Goal: Feedback & Contribution: Contribute content

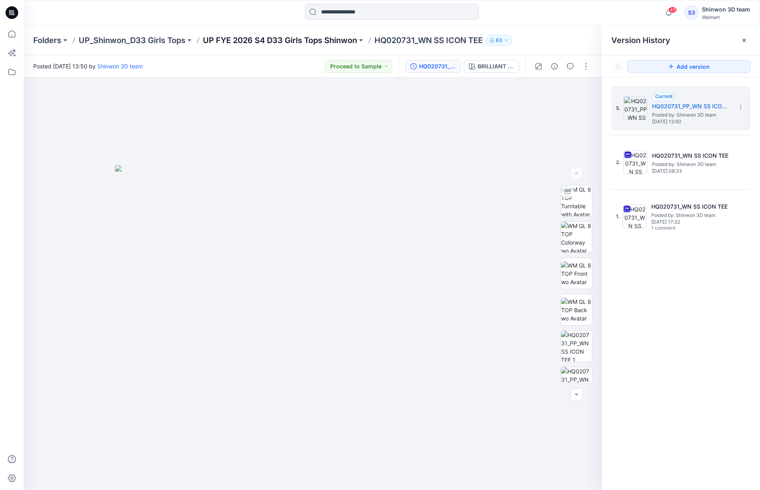
click at [290, 40] on p "UP FYE 2026 S4 D33 Girls Tops Shinwon" at bounding box center [280, 40] width 154 height 11
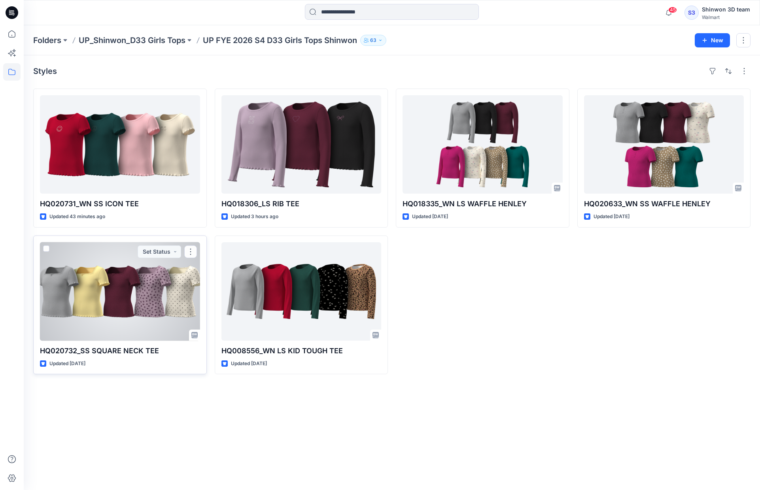
click at [156, 283] on div at bounding box center [120, 291] width 160 height 98
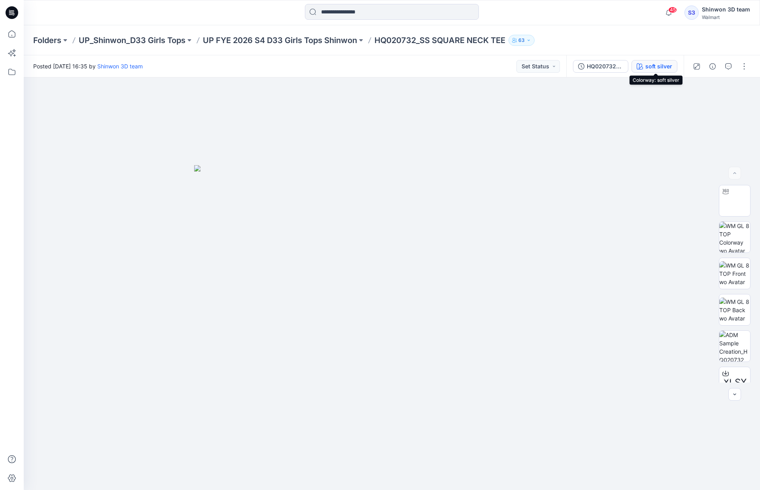
click at [640, 61] on button "soft silver" at bounding box center [654, 66] width 46 height 13
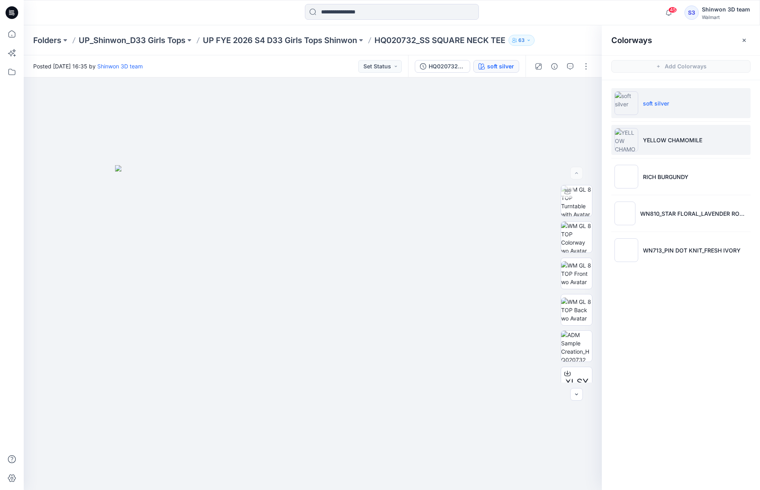
click at [669, 147] on li "YELLOW CHAMOMILE" at bounding box center [680, 140] width 139 height 30
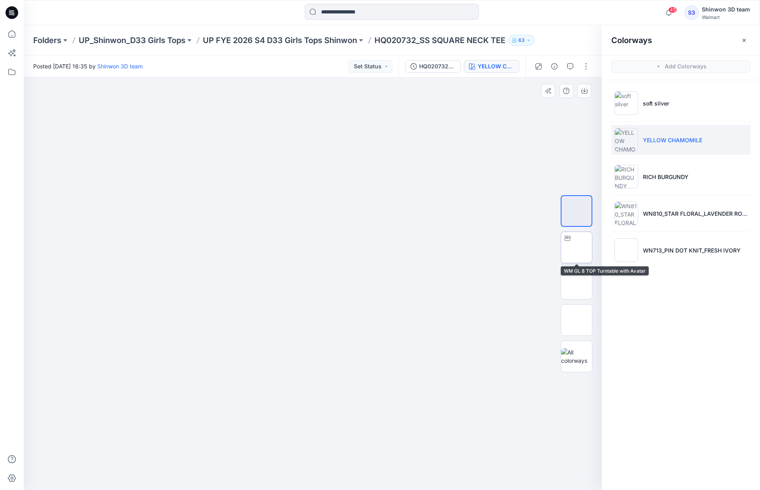
click at [576, 247] on img at bounding box center [576, 247] width 0 height 0
drag, startPoint x: 319, startPoint y: 132, endPoint x: 315, endPoint y: 225, distance: 93.8
click at [315, 34] on img at bounding box center [311, 34] width 665 height 0
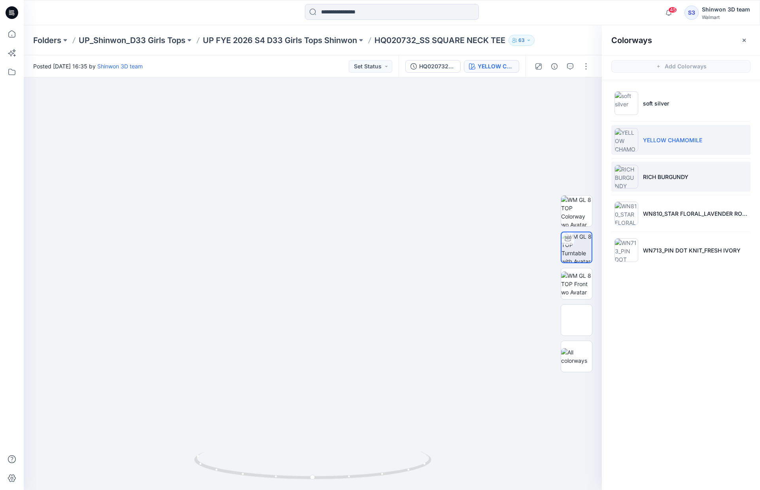
click at [695, 168] on li "RICH BURGUNDY" at bounding box center [680, 177] width 139 height 30
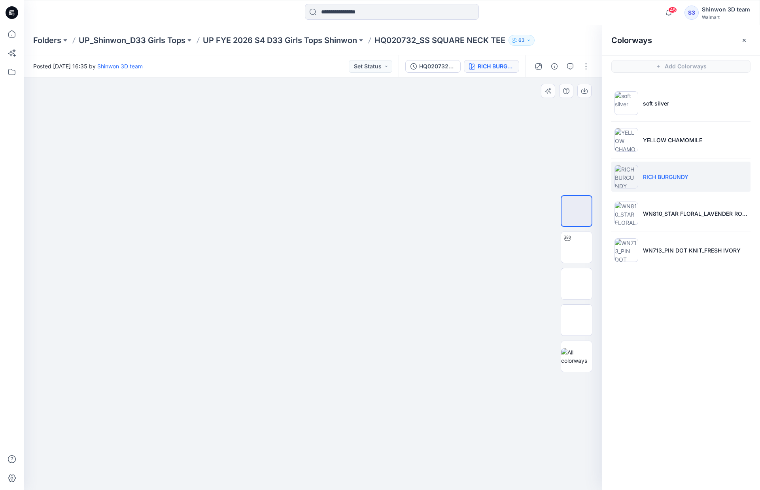
drag, startPoint x: 333, startPoint y: 200, endPoint x: 371, endPoint y: 205, distance: 39.2
click at [371, 86] on img at bounding box center [312, 86] width 395 height 0
click at [657, 142] on p "YELLOW CHAMOMILE" at bounding box center [672, 140] width 59 height 8
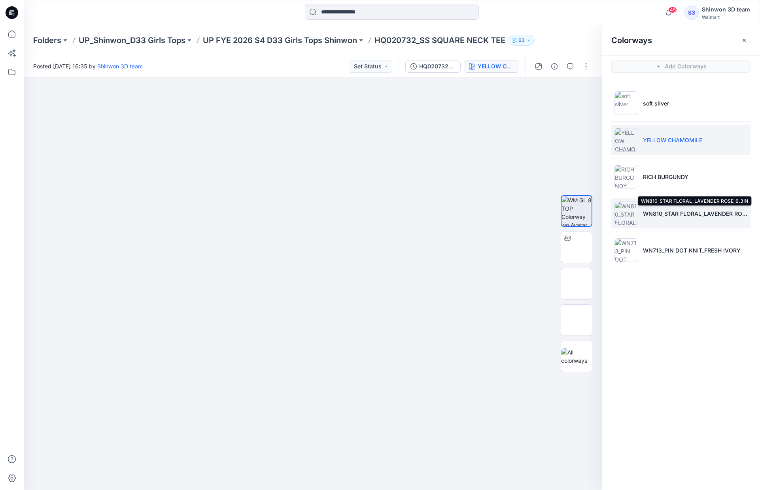
click at [673, 213] on p "WN810_STAR FLORAL_LAVENDER ROSE_6.3IN" at bounding box center [695, 213] width 104 height 8
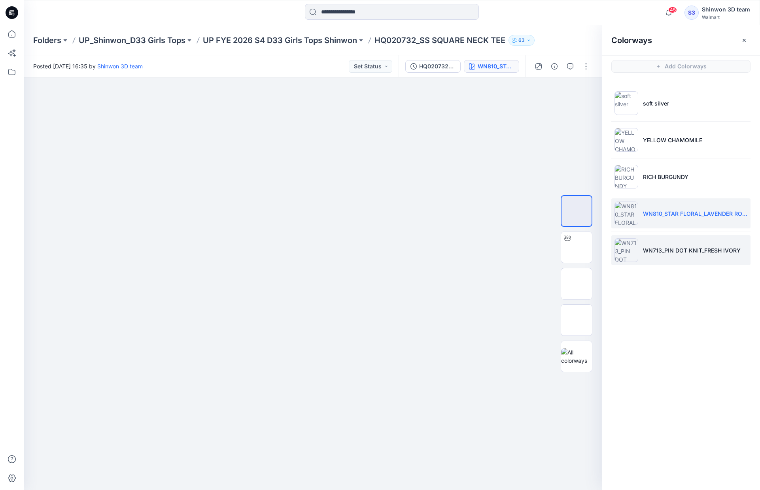
click at [680, 247] on p "WN713_PIN DOT KNIT_FRESH IVORY" at bounding box center [692, 250] width 98 height 8
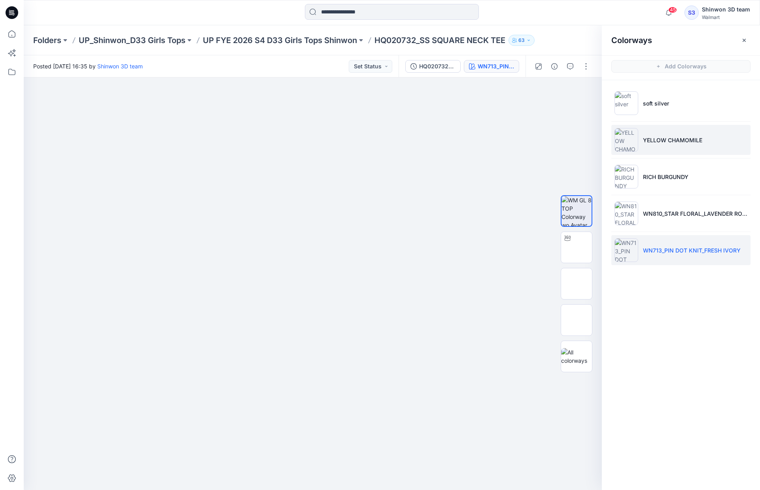
click at [684, 132] on li "YELLOW CHAMOMILE" at bounding box center [680, 140] width 139 height 30
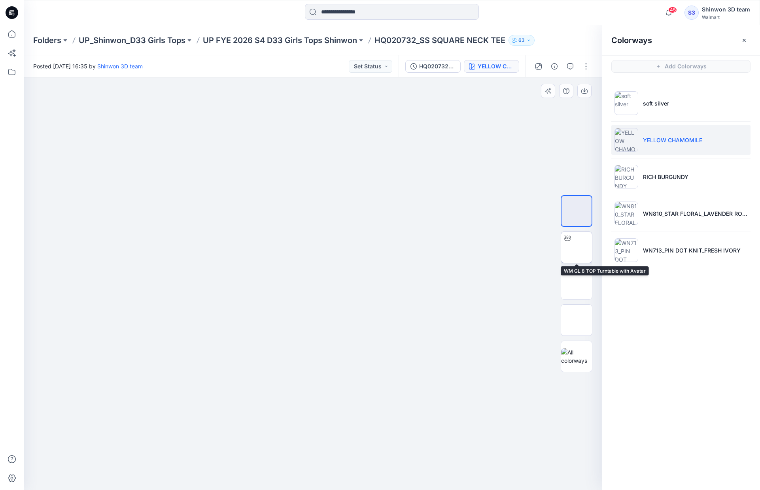
click at [576, 247] on img at bounding box center [576, 247] width 0 height 0
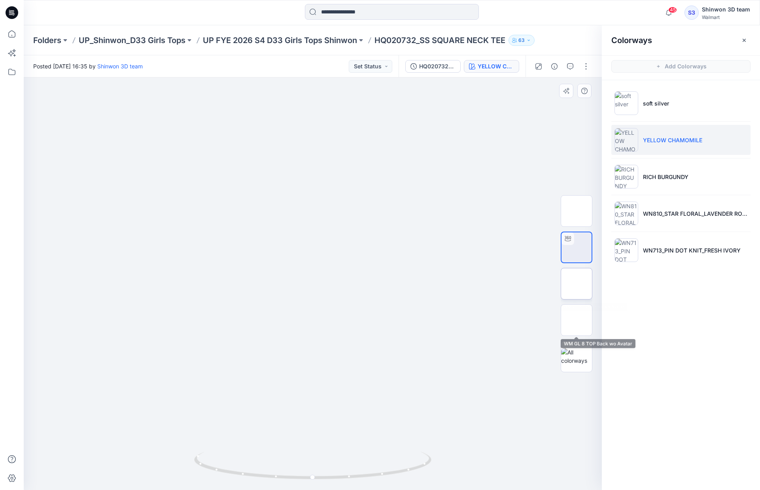
click at [576, 284] on img at bounding box center [576, 284] width 0 height 0
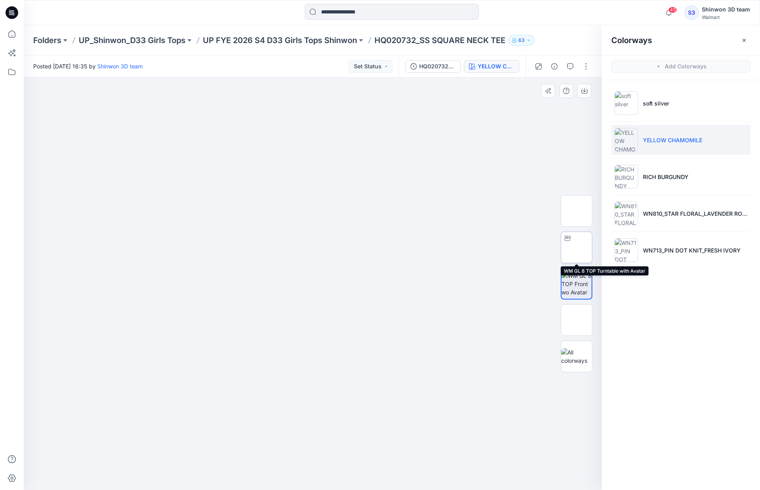
click at [576, 247] on img at bounding box center [576, 247] width 0 height 0
drag, startPoint x: 318, startPoint y: 119, endPoint x: 315, endPoint y: 163, distance: 44.4
click at [426, 71] on button "HQ020732_LS SQUARE NECK TEE" at bounding box center [432, 66] width 55 height 13
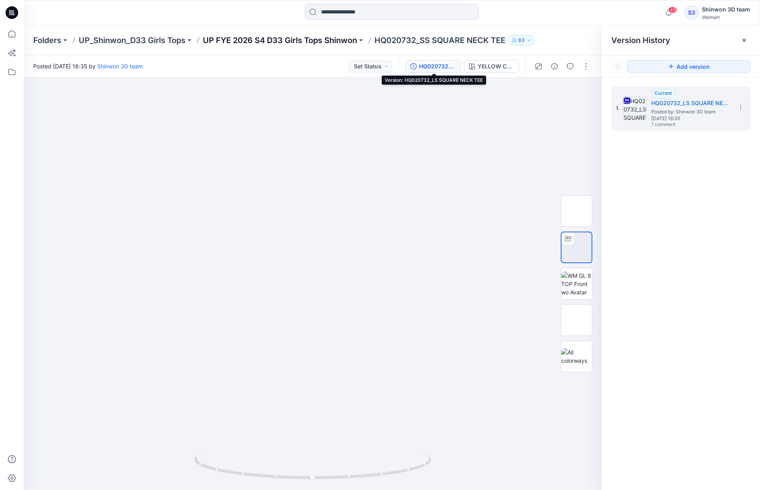
click at [267, 38] on p "UP FYE 2026 S4 D33 Girls Tops Shinwon" at bounding box center [280, 40] width 154 height 11
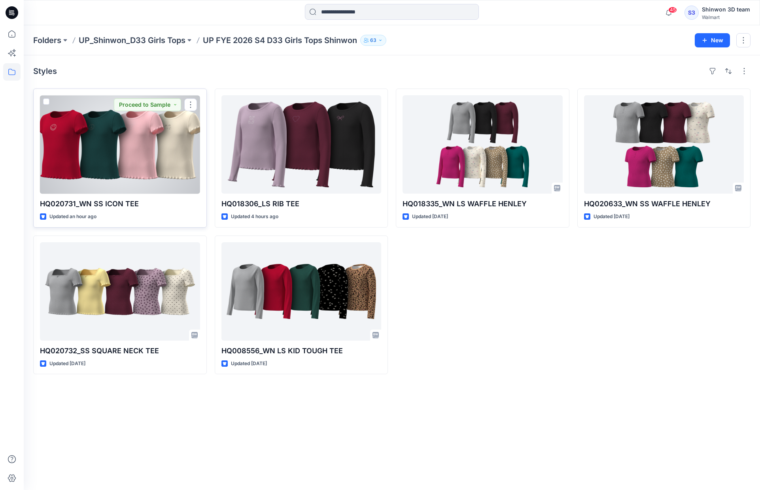
click at [146, 161] on div at bounding box center [120, 144] width 160 height 98
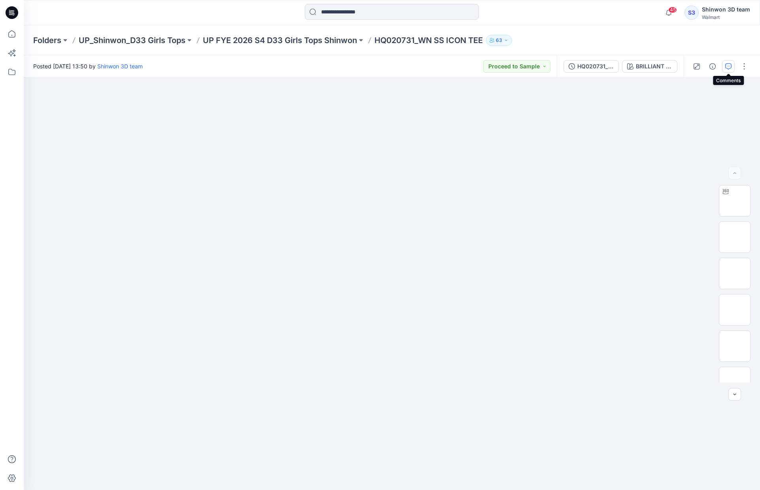
click at [727, 66] on icon "button" at bounding box center [728, 66] width 6 height 6
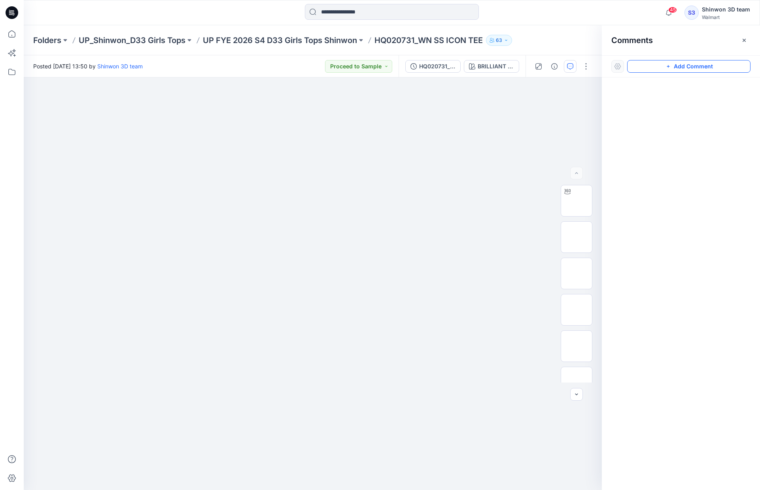
click at [666, 69] on button "Add Comment" at bounding box center [688, 66] width 123 height 13
click at [82, 126] on div "1" at bounding box center [313, 283] width 578 height 413
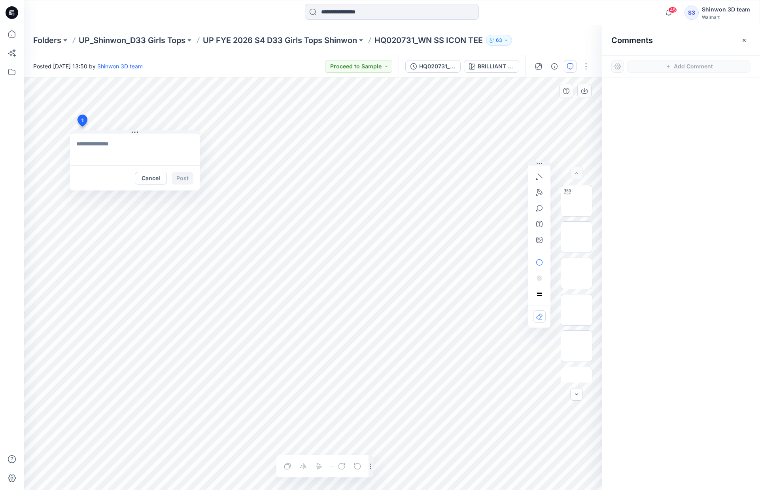
click at [141, 147] on textarea at bounding box center [135, 150] width 130 height 32
type textarea "**********"
click at [182, 176] on button "Post" at bounding box center [183, 178] width 22 height 13
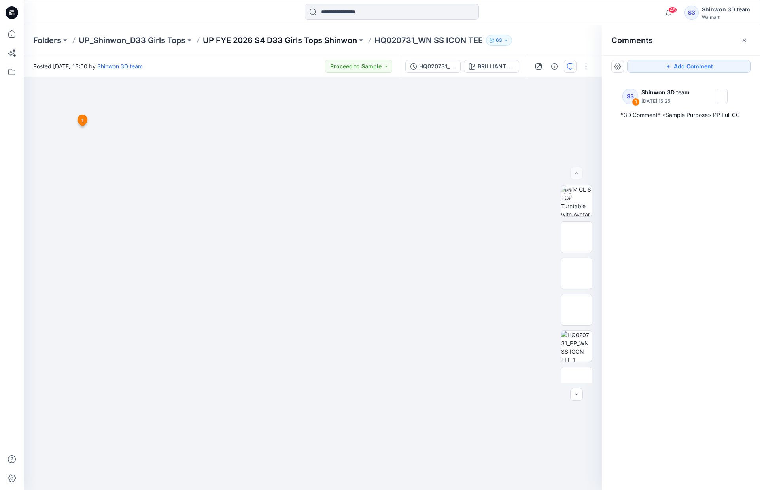
click at [338, 41] on p "UP FYE 2026 S4 D33 Girls Tops Shinwon" at bounding box center [280, 40] width 154 height 11
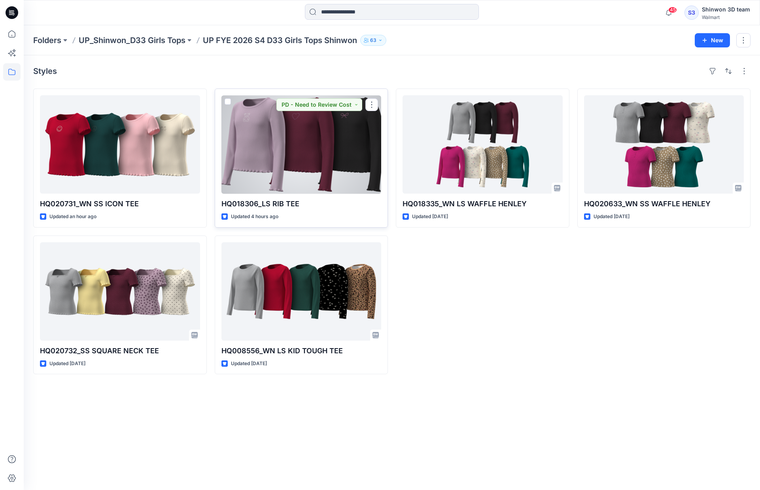
click at [330, 151] on div at bounding box center [301, 144] width 160 height 98
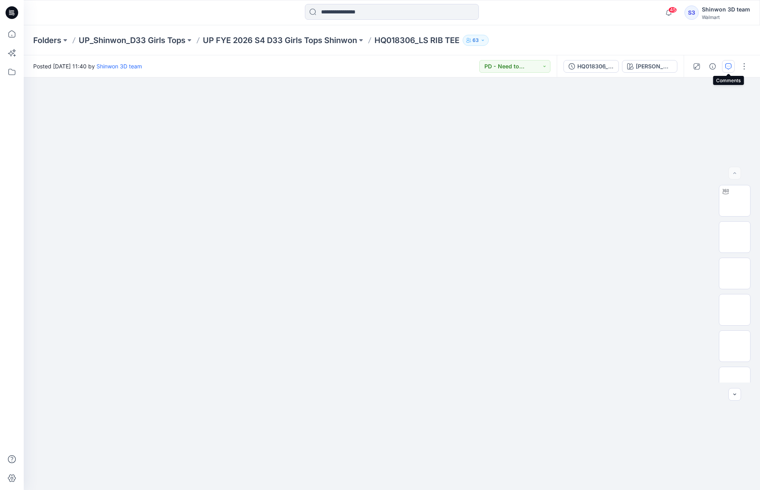
click at [725, 68] on icon "button" at bounding box center [728, 66] width 6 height 6
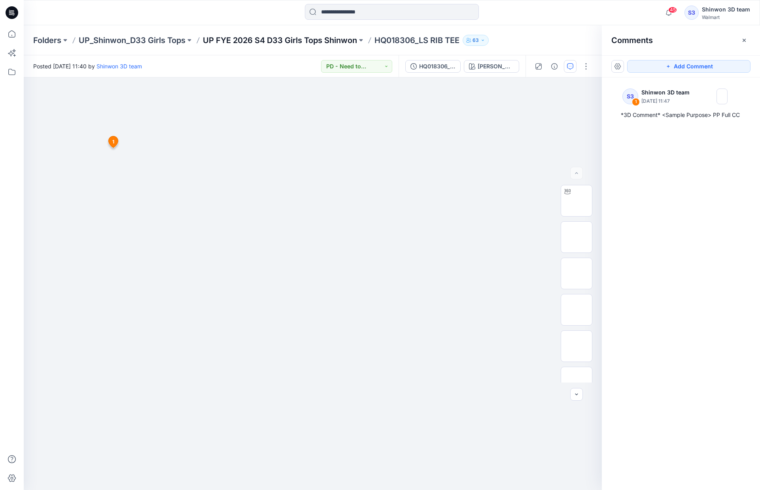
click at [300, 39] on p "UP FYE 2026 S4 D33 Girls Tops Shinwon" at bounding box center [280, 40] width 154 height 11
